Goal: Information Seeking & Learning: Learn about a topic

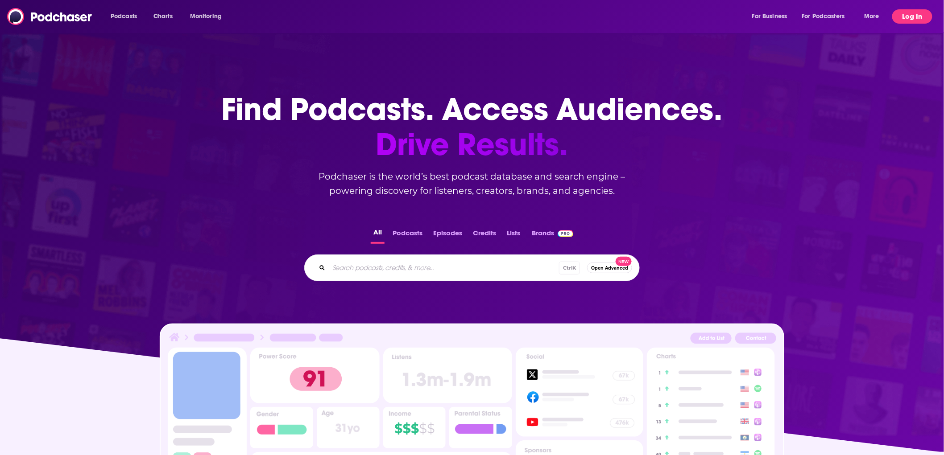
click at [913, 21] on button "Log In" at bounding box center [912, 16] width 40 height 14
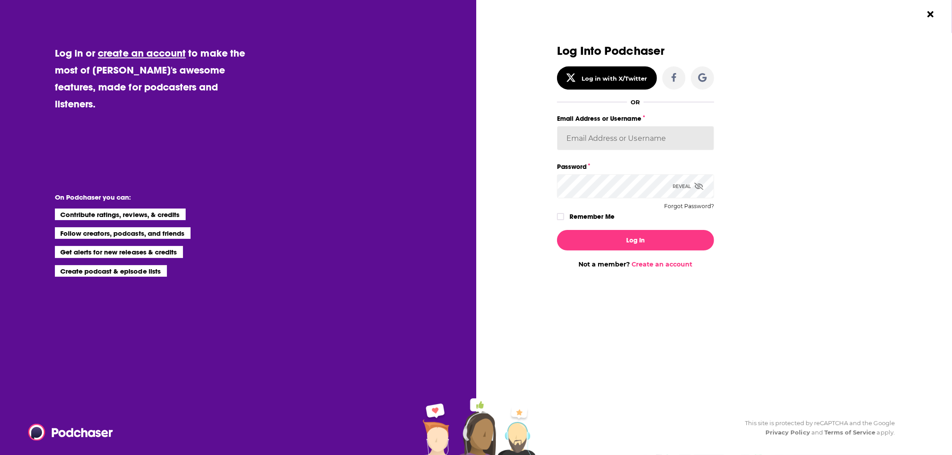
type input "mbrown@salemradiochicago.com"
click at [675, 232] on button "Log In" at bounding box center [635, 240] width 157 height 21
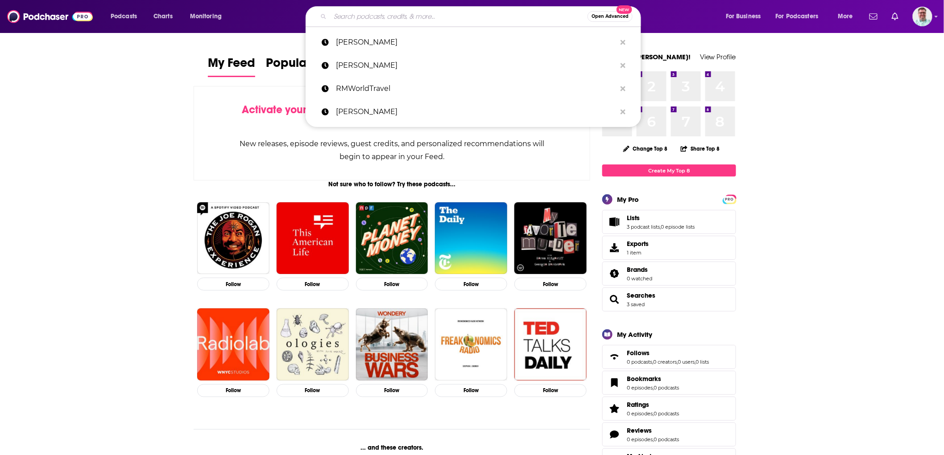
click at [341, 21] on input "Search podcasts, credits, & more..." at bounding box center [458, 16] width 257 height 14
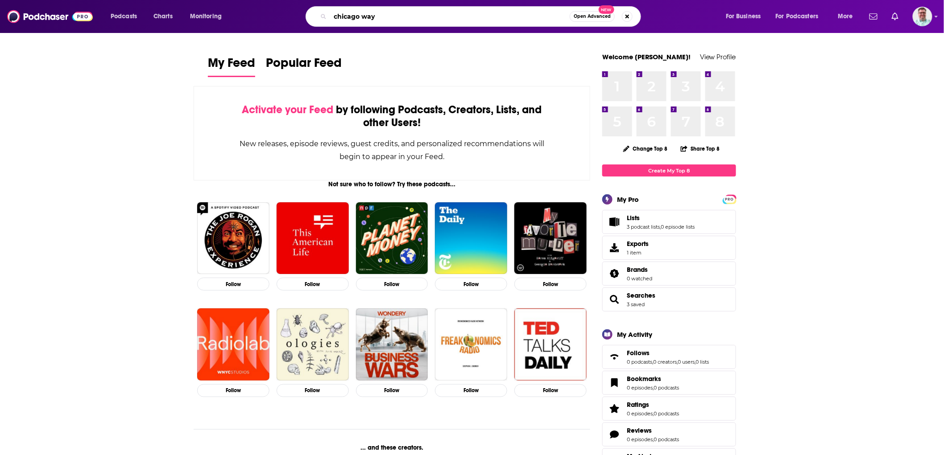
type input "chicago way"
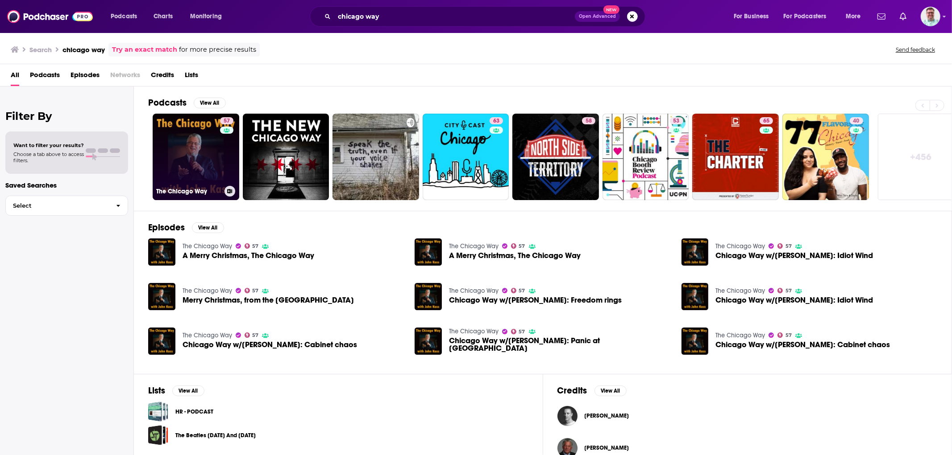
click at [182, 154] on link "57 The Chicago Way" at bounding box center [196, 157] width 87 height 87
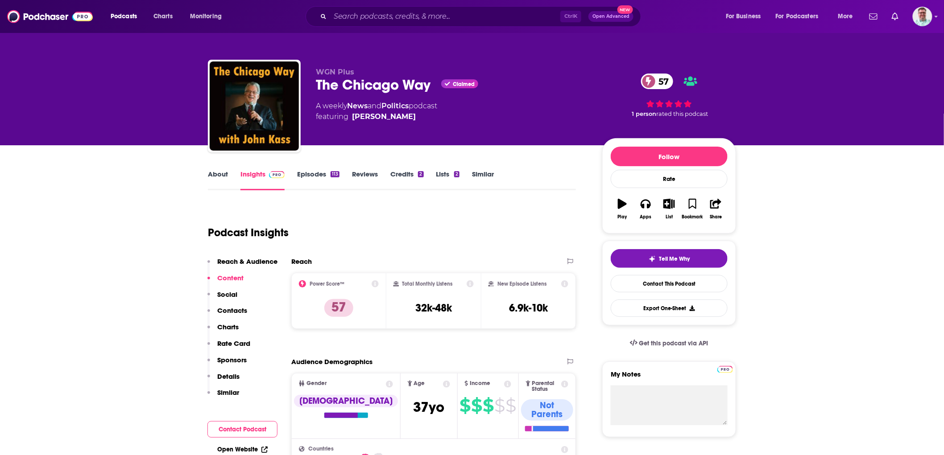
click at [447, 178] on link "Lists 2" at bounding box center [447, 180] width 23 height 21
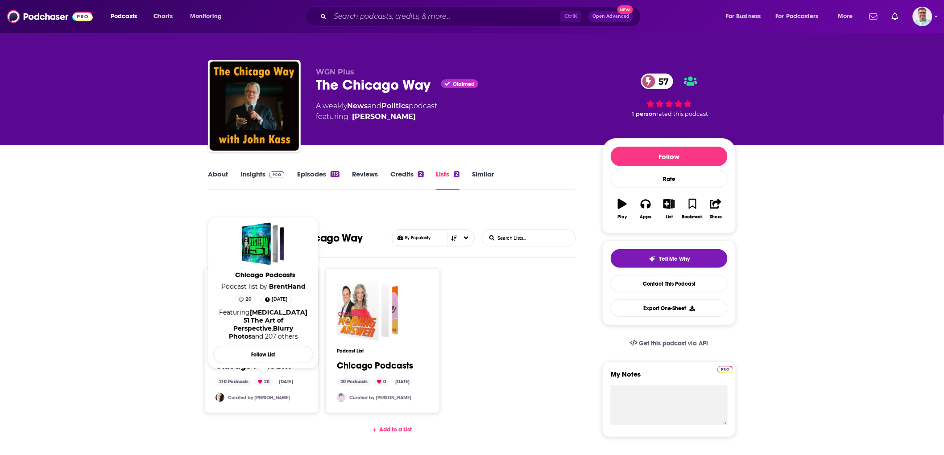
click at [238, 367] on link "Chicago Podcasts" at bounding box center [253, 366] width 76 height 10
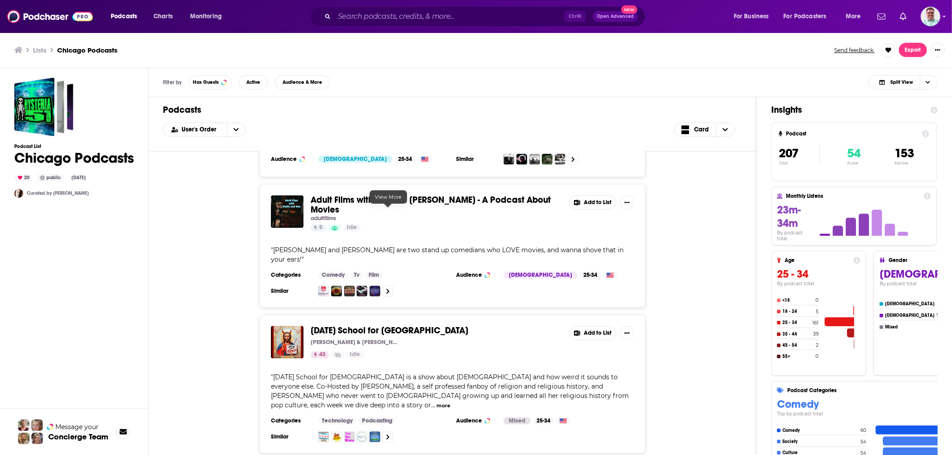
scroll to position [4725, 0]
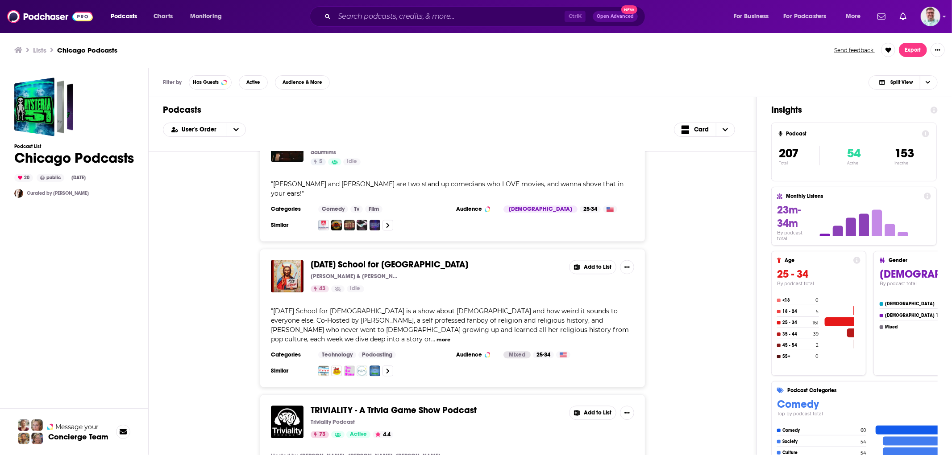
click at [450, 336] on button "more" at bounding box center [443, 340] width 14 height 8
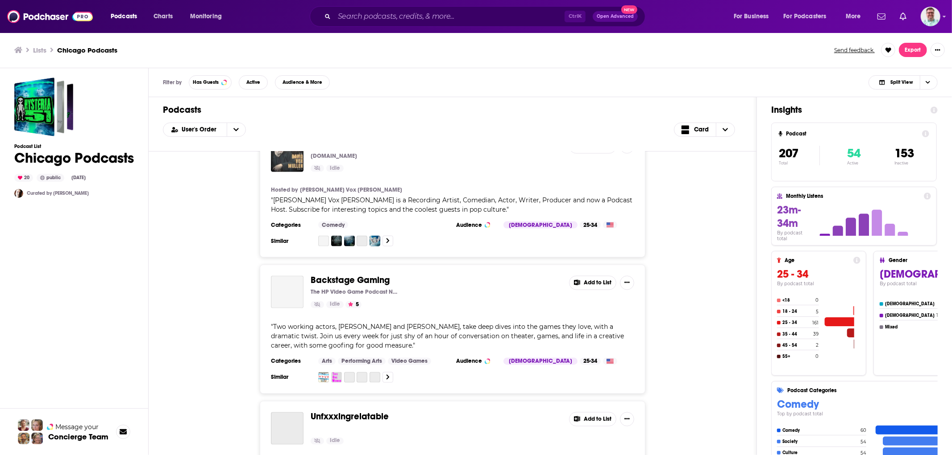
scroll to position [7039, 0]
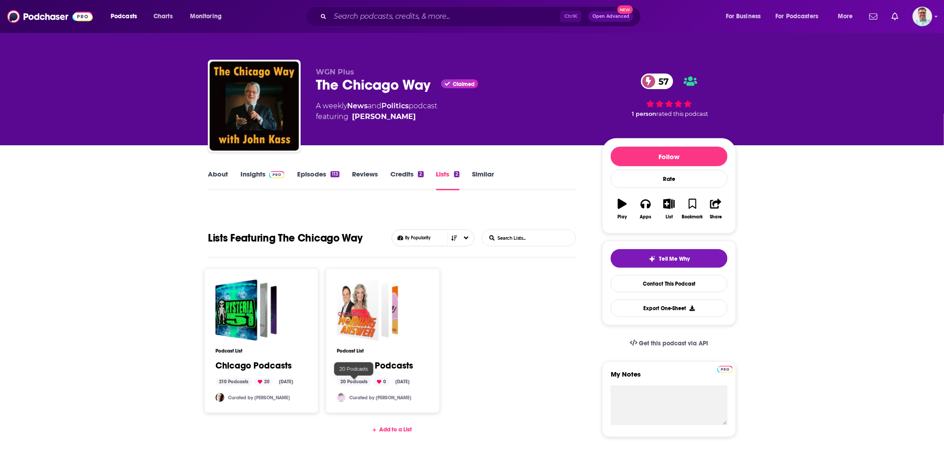
click at [357, 382] on div "20 Podcasts" at bounding box center [354, 382] width 34 height 8
click at [347, 382] on div "20 Podcasts" at bounding box center [354, 382] width 34 height 8
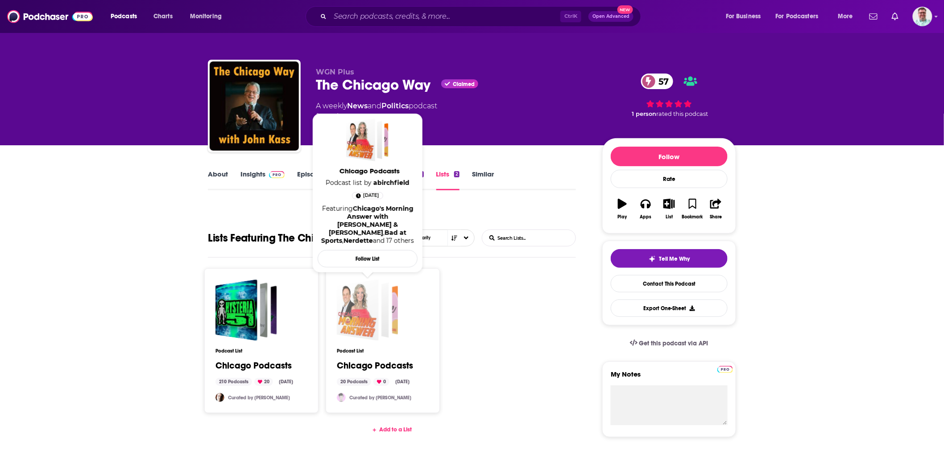
click at [369, 302] on div "Chicago Podcasts" at bounding box center [358, 311] width 42 height 62
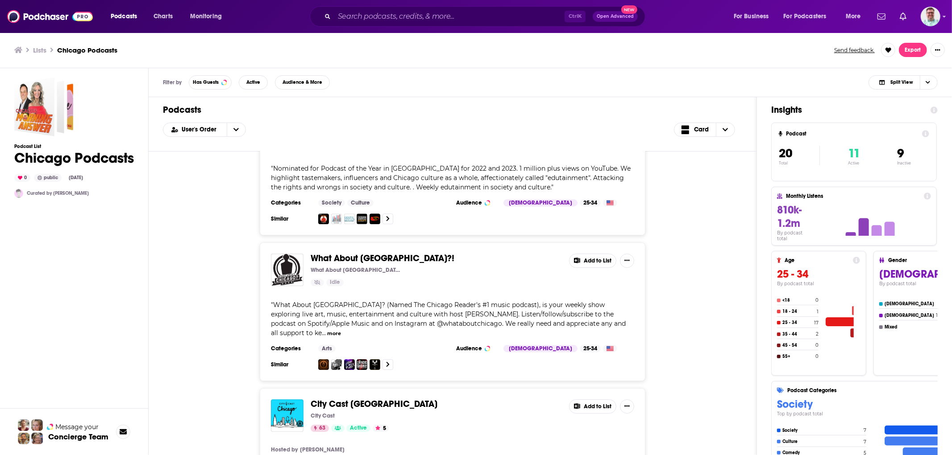
scroll to position [2447, 0]
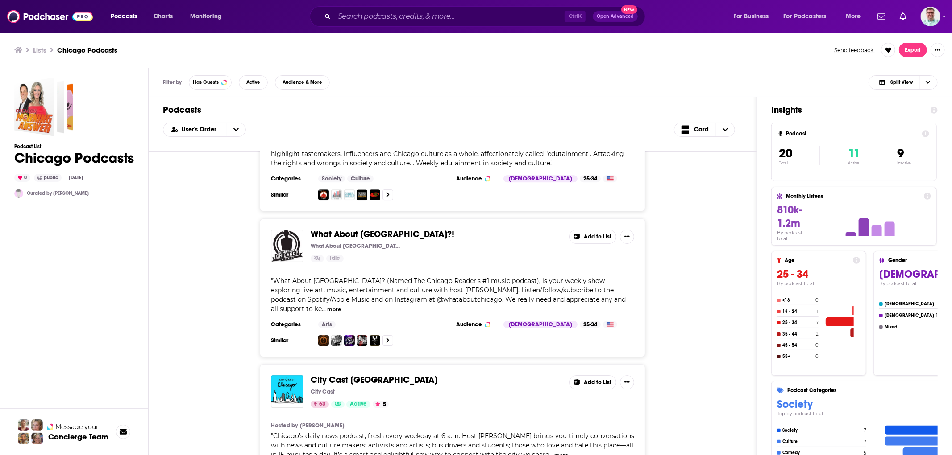
click at [702, 364] on div "City Cast Chicago City Cast 63 Active 5 Add to List Hosted by Jacoby Cochran " …" at bounding box center [452, 436] width 579 height 145
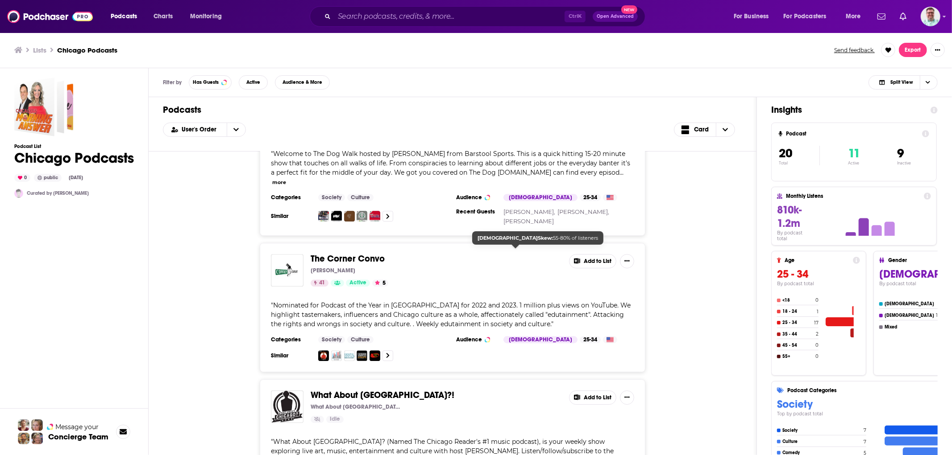
scroll to position [2282, 0]
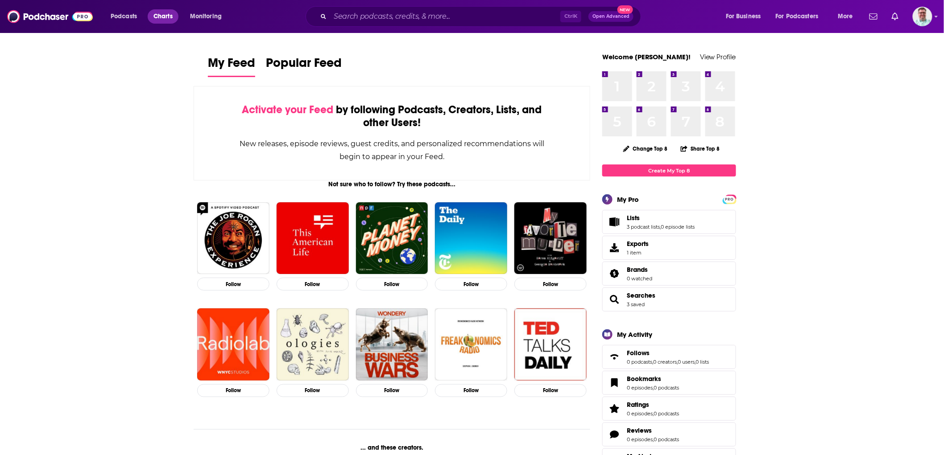
click at [165, 16] on span "Charts" at bounding box center [162, 16] width 19 height 12
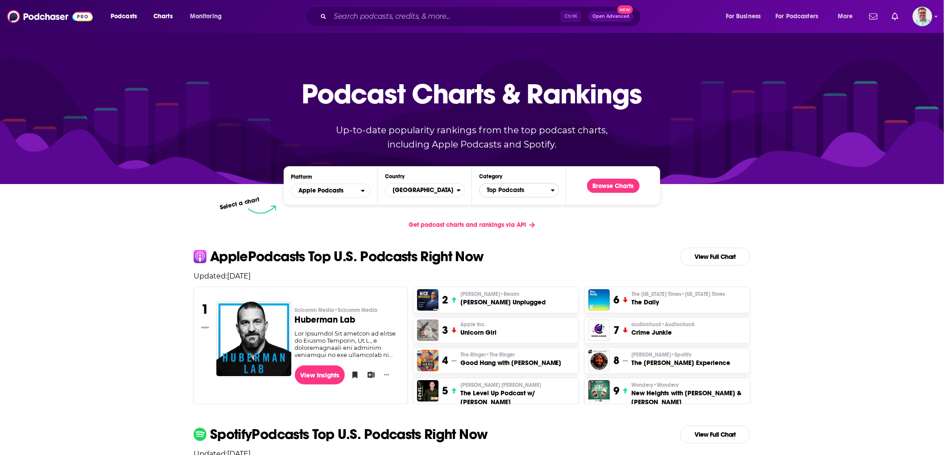
click at [488, 192] on span "Top Podcasts" at bounding box center [515, 190] width 71 height 15
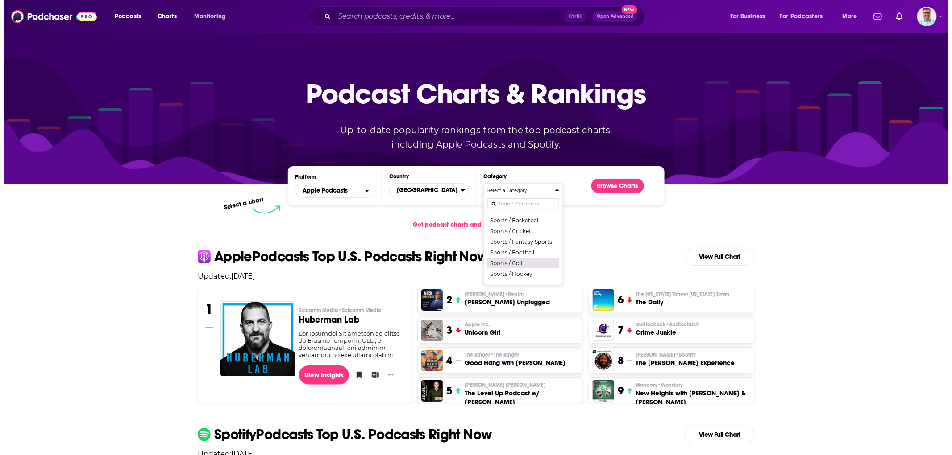
scroll to position [975, 0]
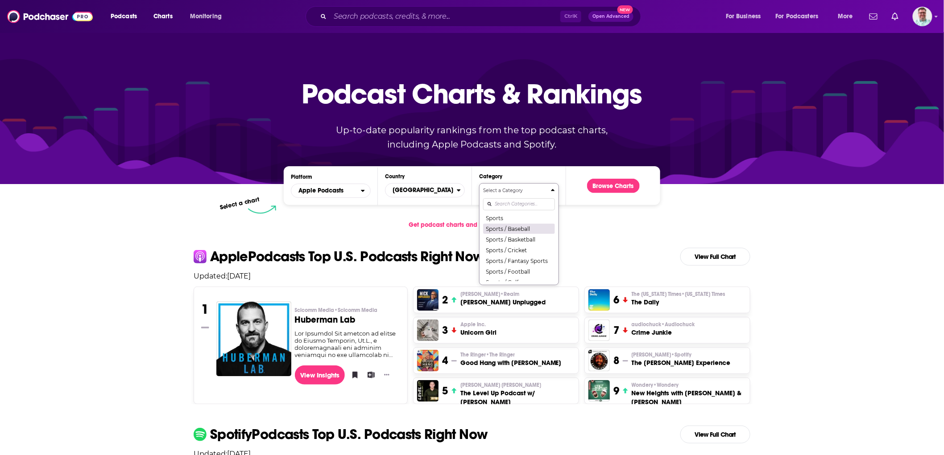
click at [517, 234] on button "Sports / Baseball" at bounding box center [519, 229] width 72 height 11
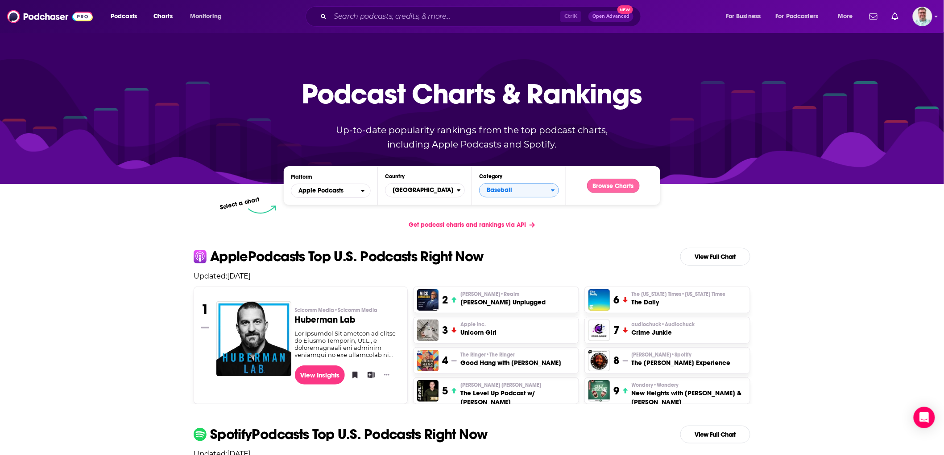
click at [602, 182] on button "Browse Charts" at bounding box center [613, 186] width 53 height 14
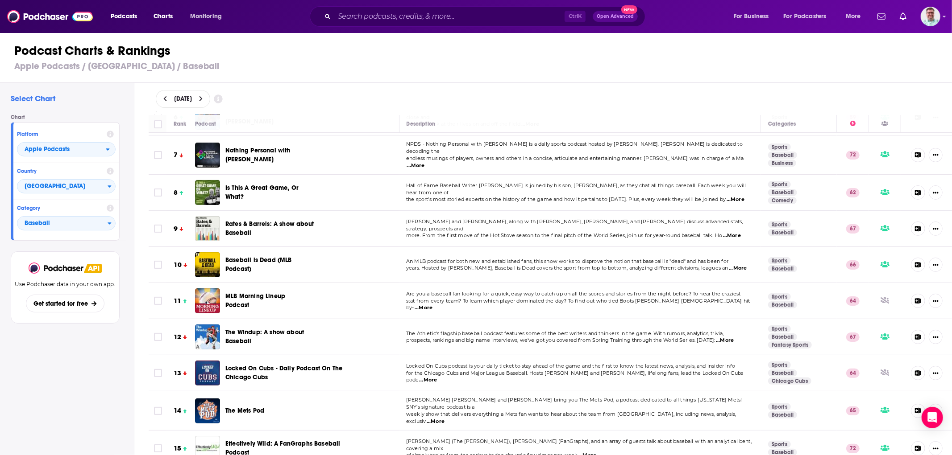
scroll to position [231, 0]
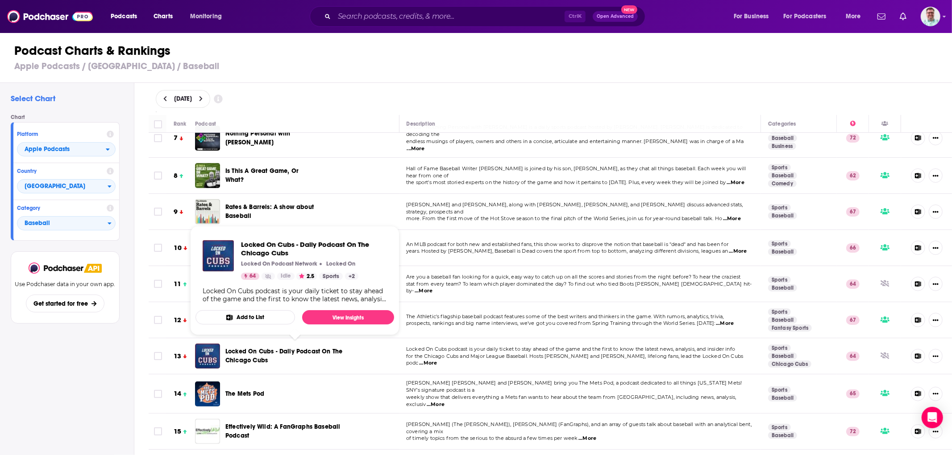
click at [254, 351] on span "Locked On Cubs - Daily Podcast On The Chicago Cubs" at bounding box center [283, 356] width 117 height 17
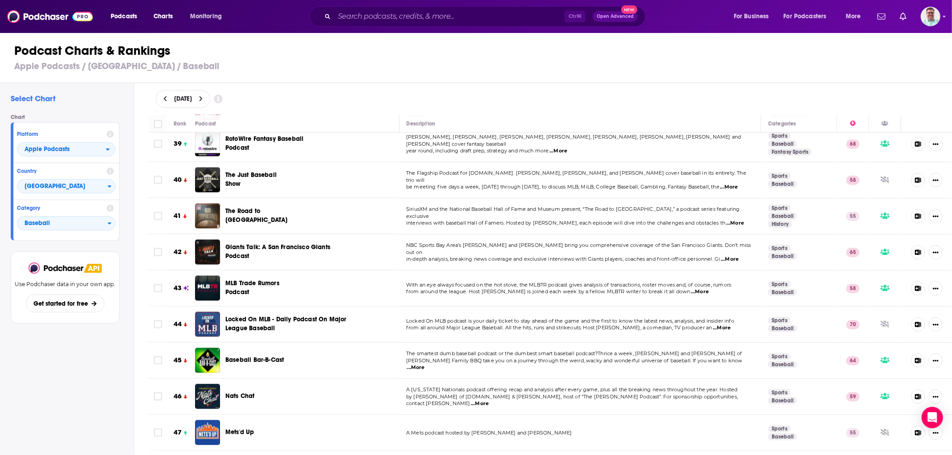
scroll to position [2466, 0]
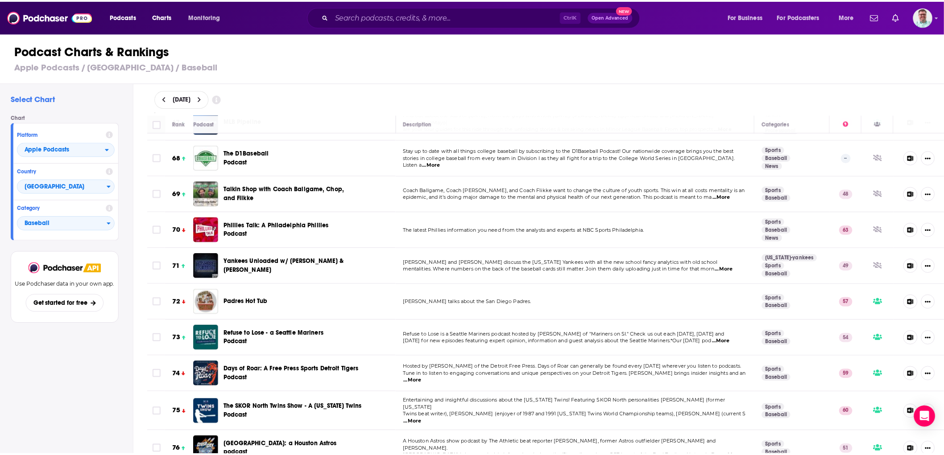
scroll to position [2384, 0]
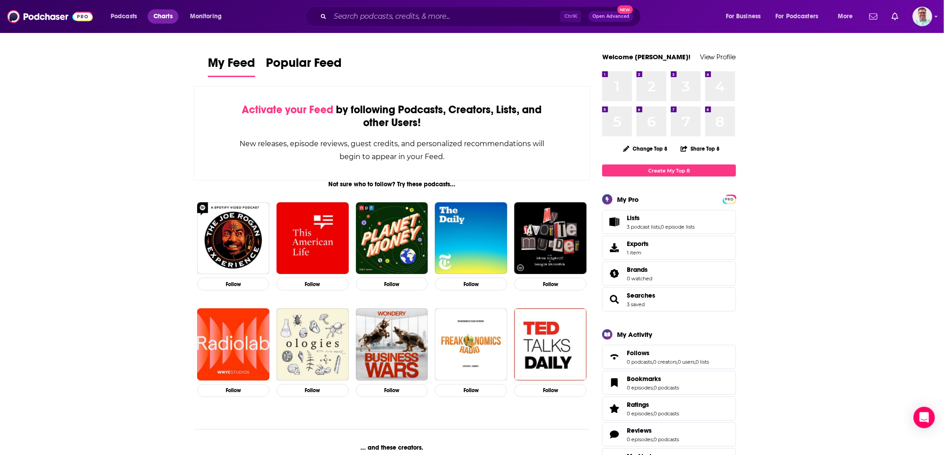
click at [156, 19] on span "Charts" at bounding box center [162, 16] width 19 height 12
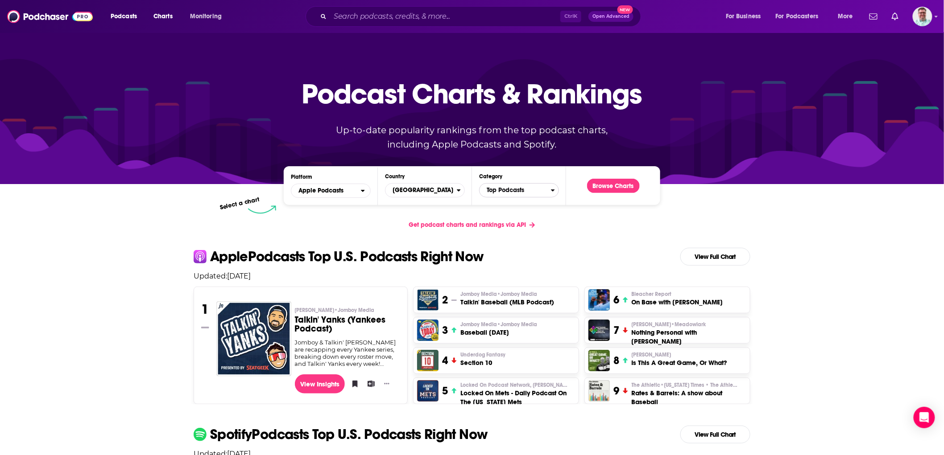
click at [505, 190] on span "Top Podcasts" at bounding box center [515, 190] width 71 height 15
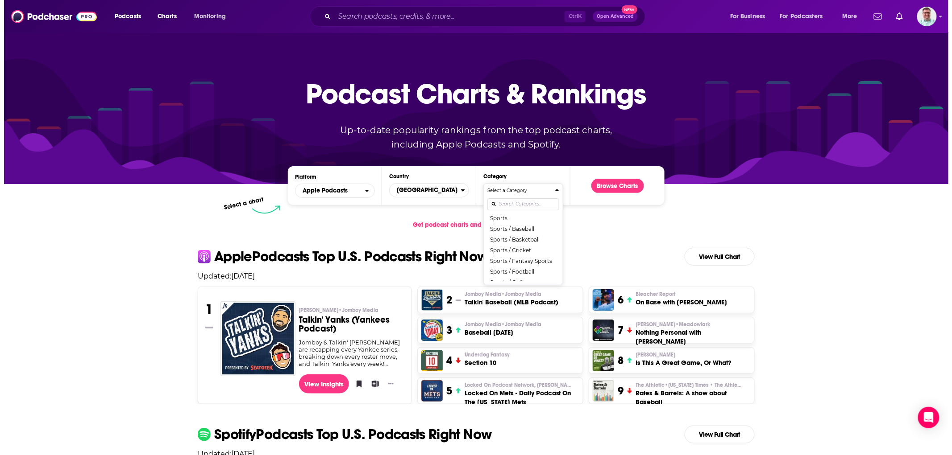
scroll to position [991, 0]
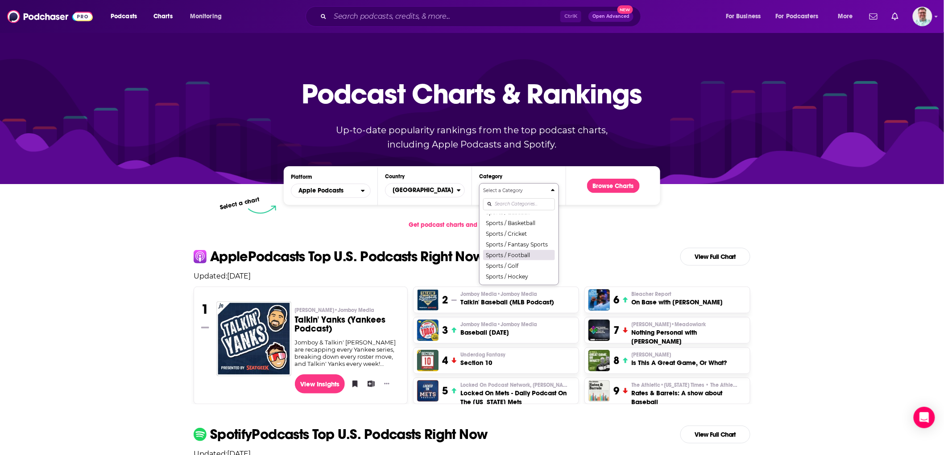
click at [519, 261] on button "Sports / Football" at bounding box center [519, 255] width 72 height 11
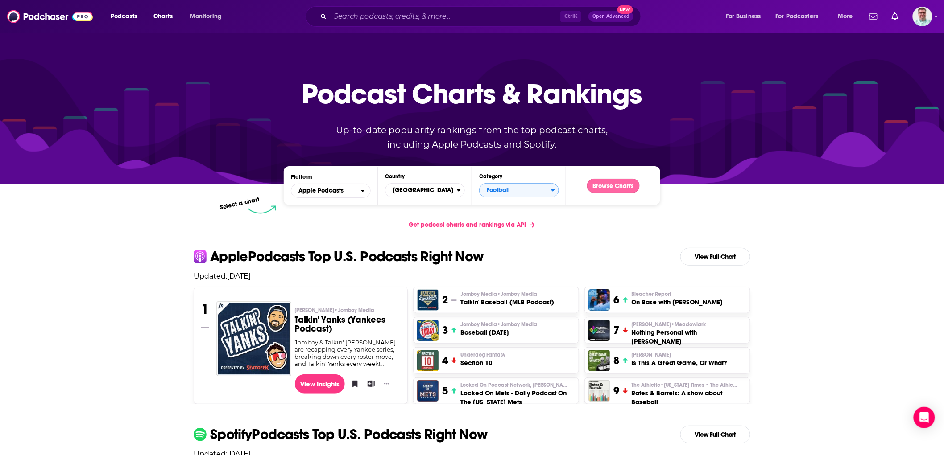
click at [605, 181] on button "Browse Charts" at bounding box center [613, 186] width 53 height 14
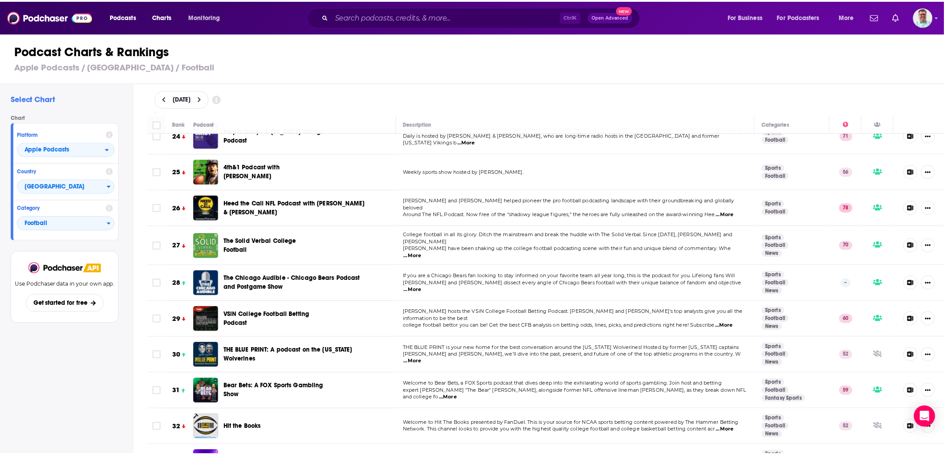
scroll to position [842, 0]
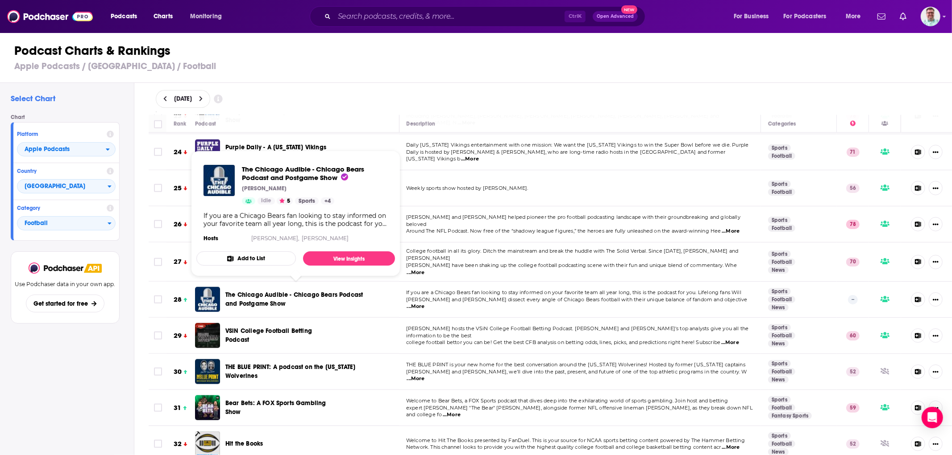
click at [244, 291] on span "The Chicago Audible - Chicago Bears Podcast and Postgame Show" at bounding box center [293, 299] width 137 height 17
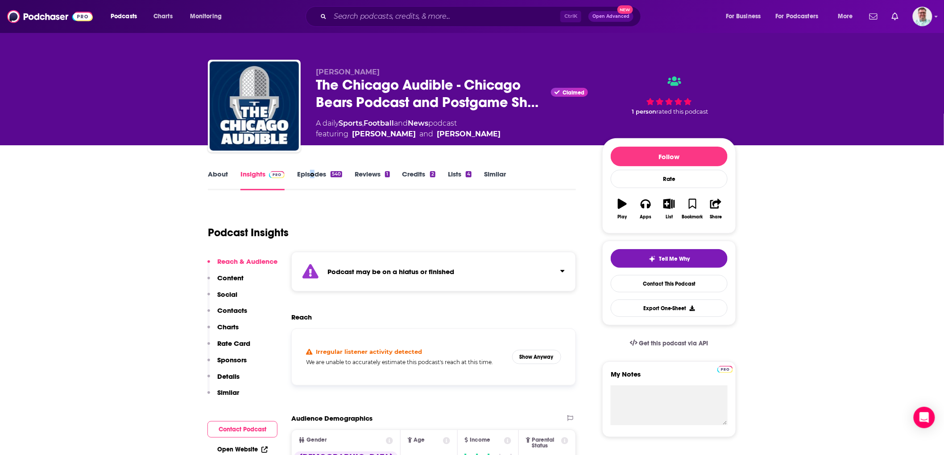
click at [312, 169] on div "About Insights Episodes 540 Reviews 1 Credits 2 Lists 4 Similar" at bounding box center [392, 180] width 368 height 22
click at [311, 175] on link "Episodes 540" at bounding box center [319, 180] width 45 height 21
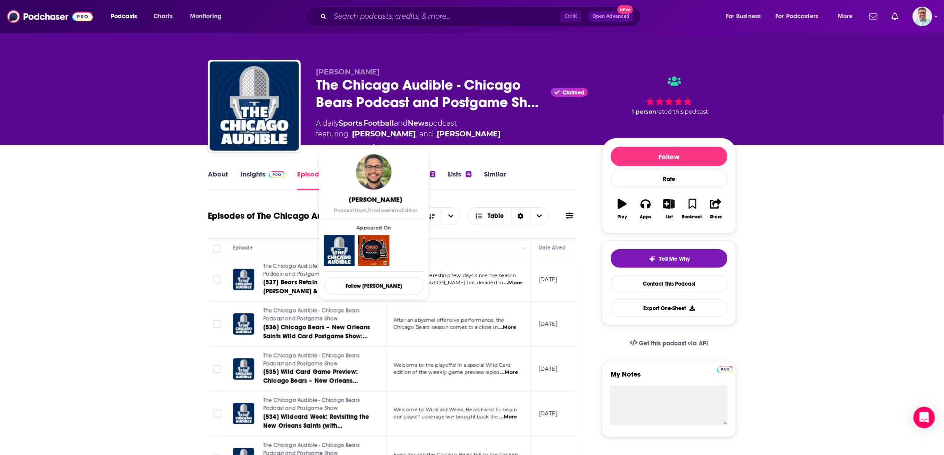
click at [376, 248] on img "Show Creator Profile Details" at bounding box center [373, 251] width 31 height 31
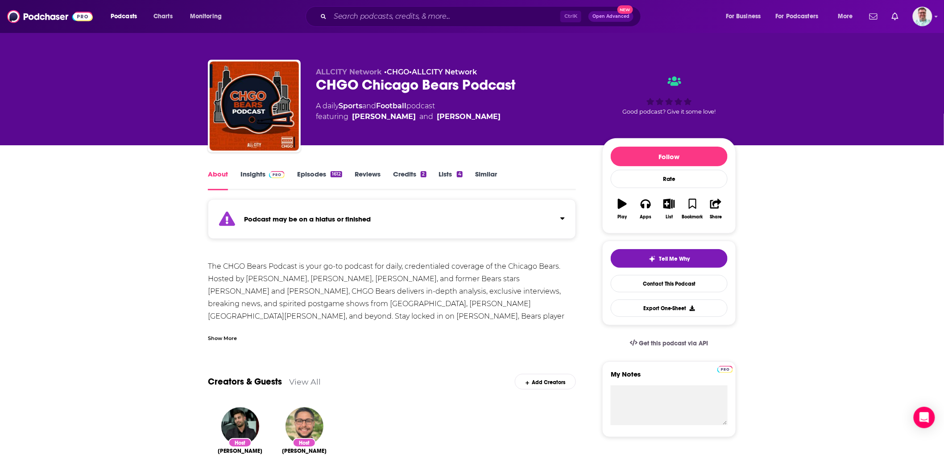
click at [304, 175] on link "Episodes 1612" at bounding box center [319, 180] width 45 height 21
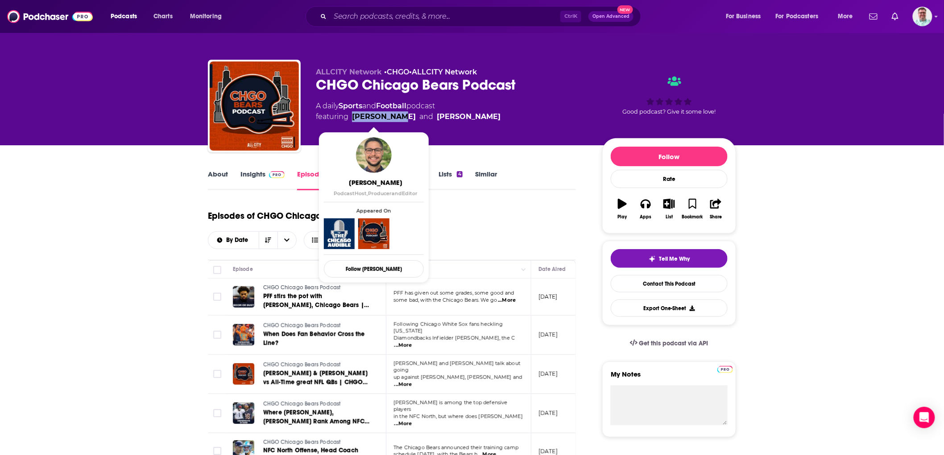
drag, startPoint x: 397, startPoint y: 114, endPoint x: 355, endPoint y: 118, distance: 42.6
click at [355, 118] on span "featuring [PERSON_NAME] and [PERSON_NAME]" at bounding box center [408, 117] width 185 height 11
